Goal: Find specific page/section: Find specific page/section

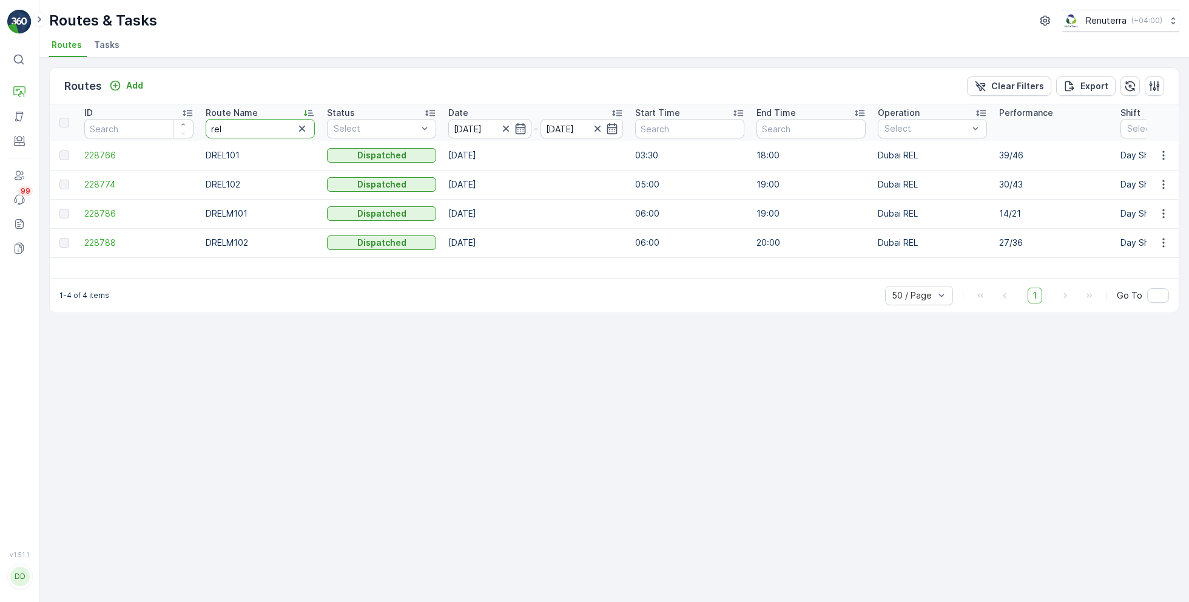
drag, startPoint x: 229, startPoint y: 123, endPoint x: 195, endPoint y: 123, distance: 34.0
type input "hat"
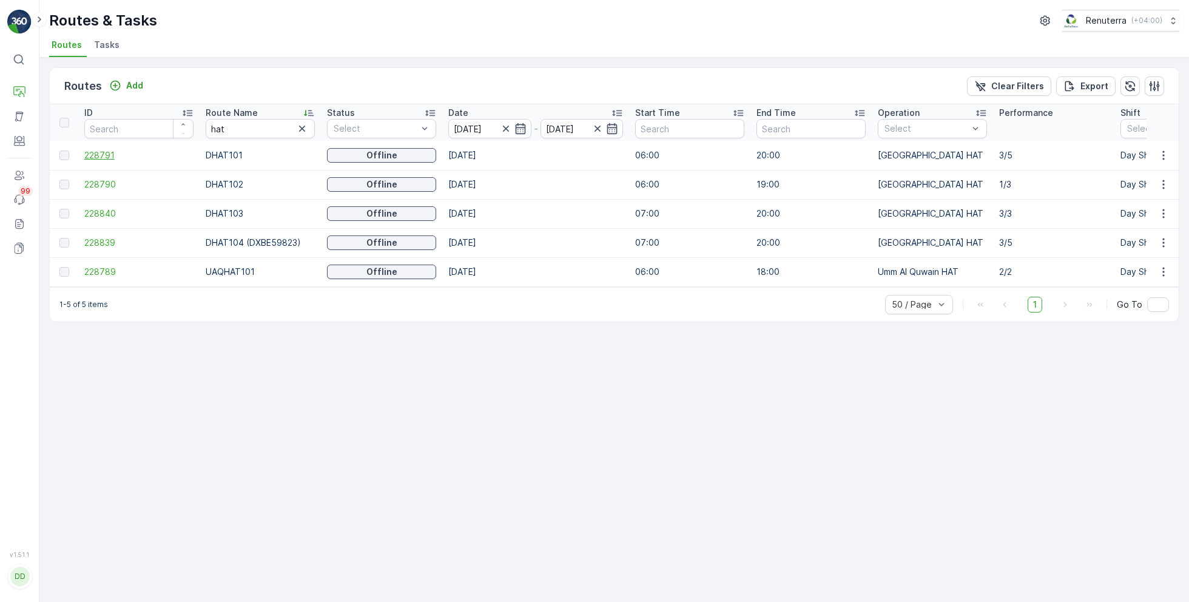
click at [104, 156] on span "228791" at bounding box center [138, 155] width 109 height 12
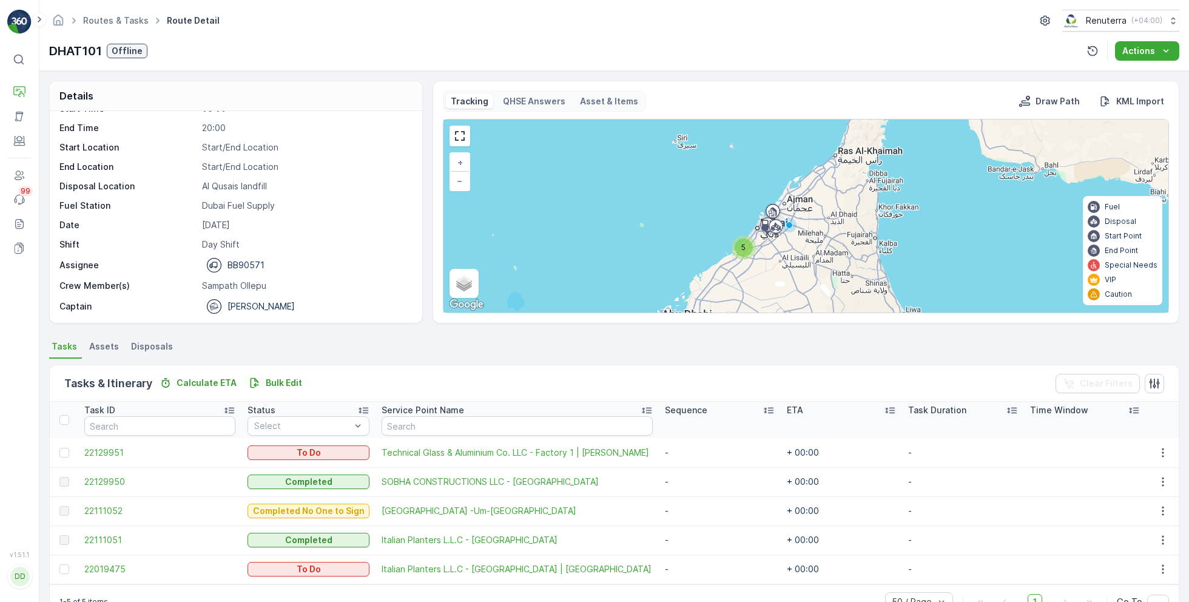
scroll to position [32, 0]
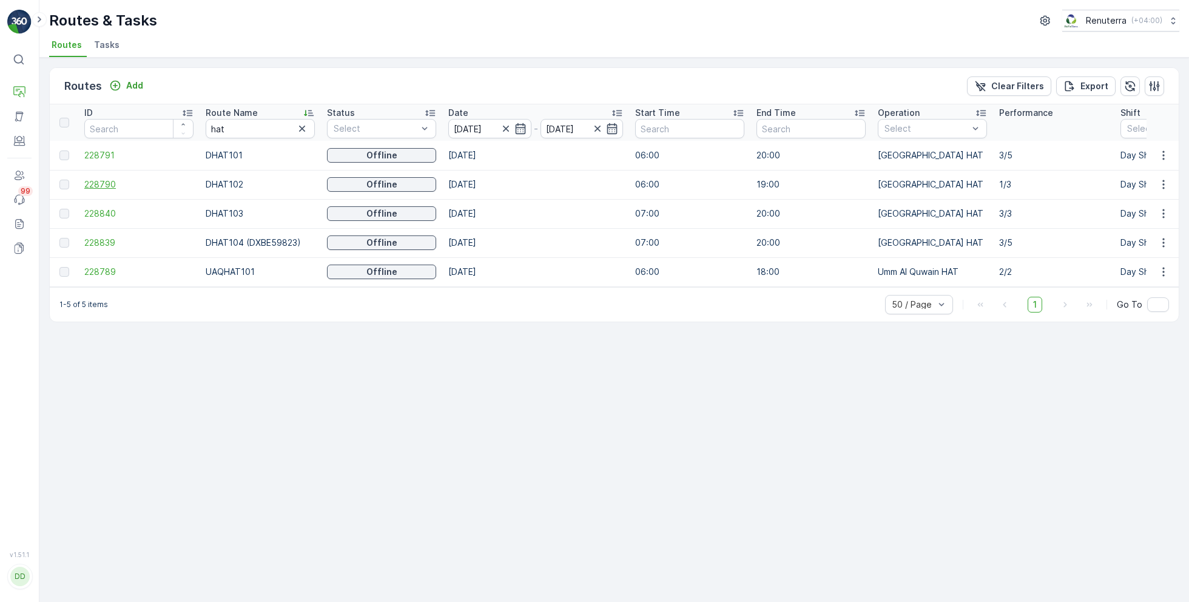
click at [98, 185] on span "228790" at bounding box center [138, 184] width 109 height 12
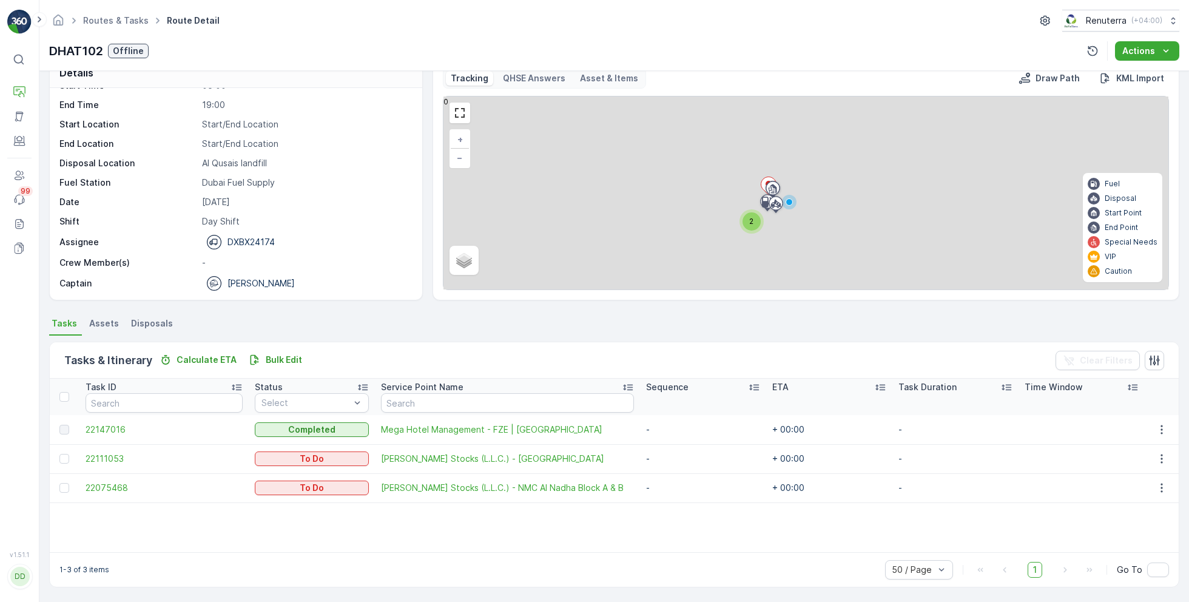
scroll to position [23, 0]
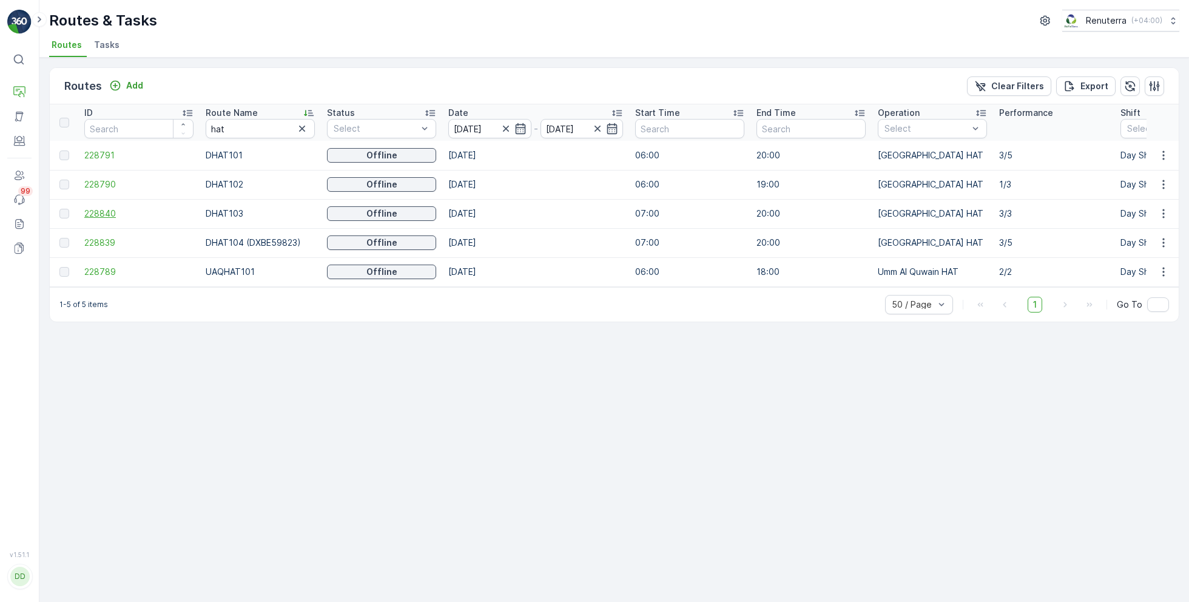
click at [112, 212] on span "228840" at bounding box center [138, 213] width 109 height 12
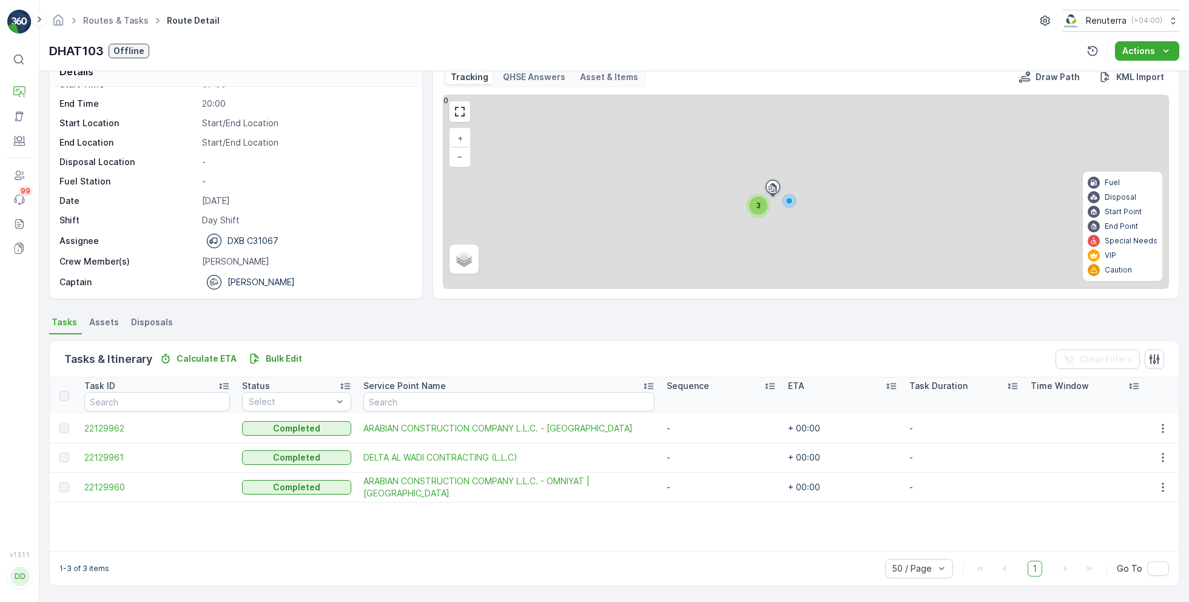
scroll to position [23, 0]
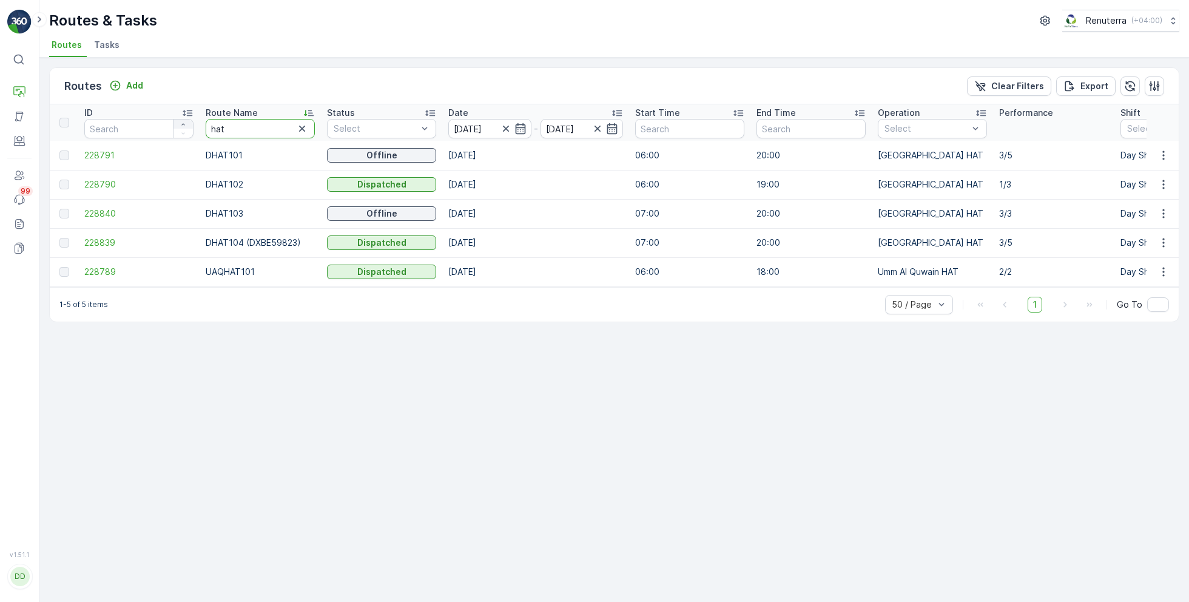
drag, startPoint x: 239, startPoint y: 124, endPoint x: 187, endPoint y: 122, distance: 51.6
type input "rel"
